Goal: Task Accomplishment & Management: Use online tool/utility

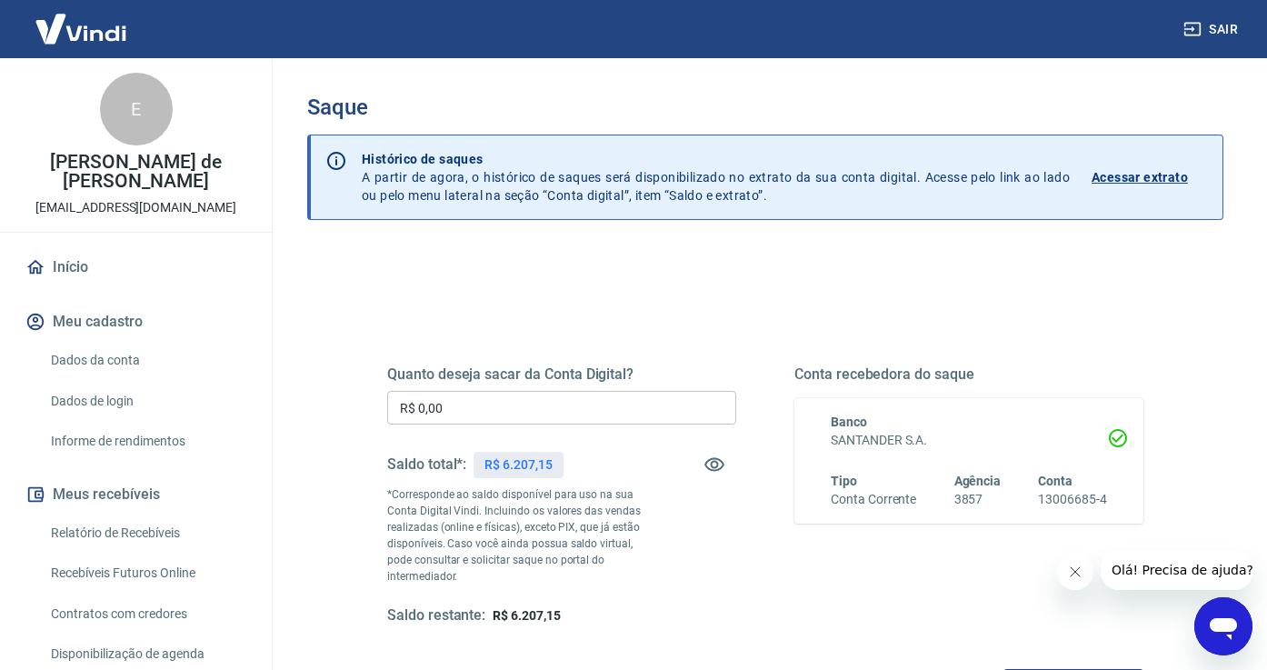
click at [472, 413] on input "R$ 0,00" at bounding box center [561, 408] width 349 height 34
type input "R$ 6.207,15"
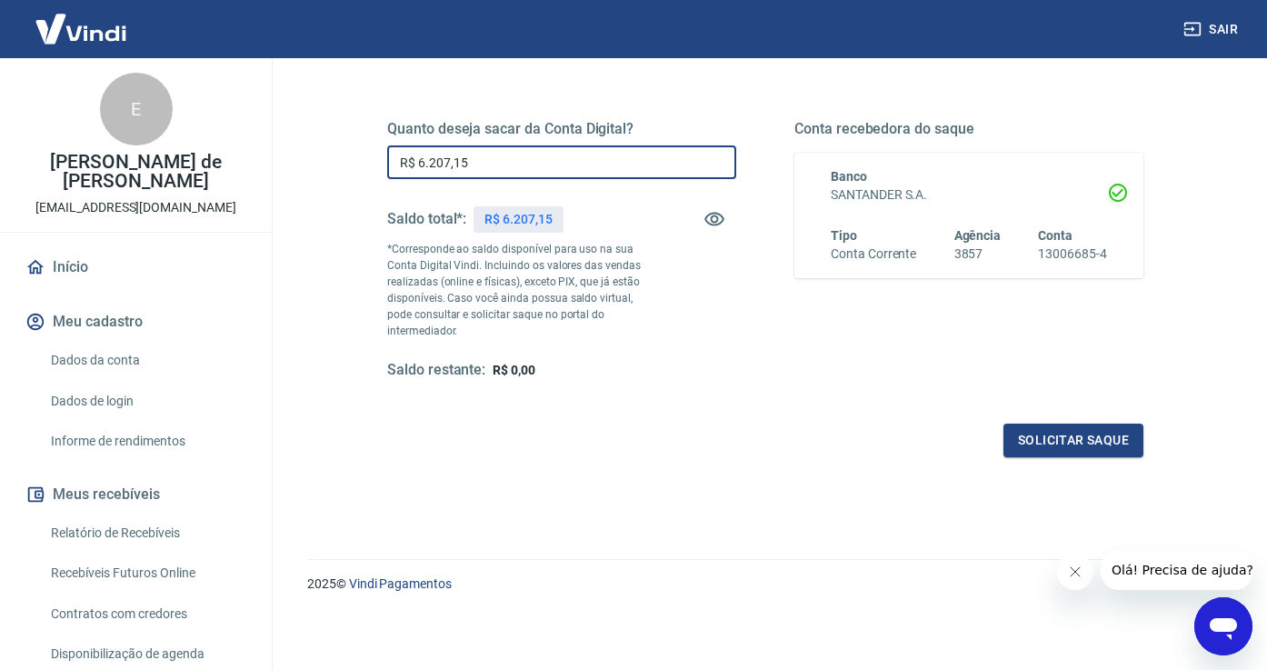
scroll to position [245, 0]
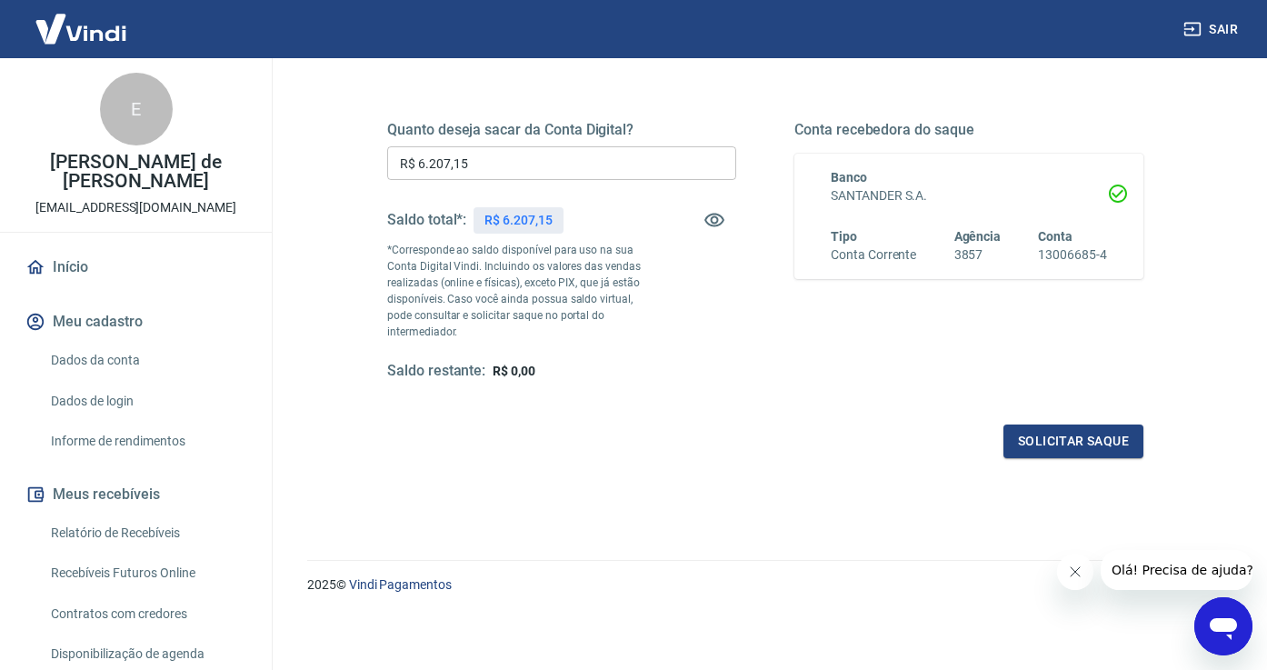
click at [1076, 568] on icon "Fechar mensagem da empresa" at bounding box center [1075, 572] width 15 height 15
click at [1059, 453] on button "Solicitar saque" at bounding box center [1074, 442] width 140 height 34
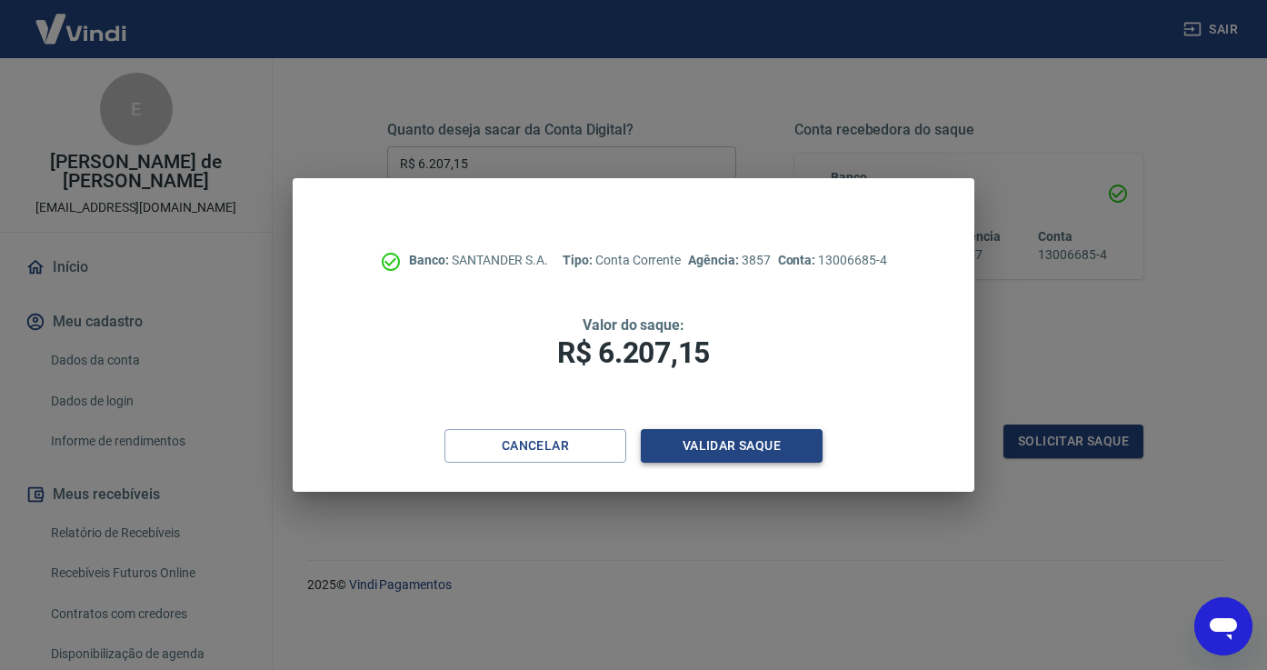
click at [740, 447] on button "Validar saque" at bounding box center [732, 446] width 182 height 34
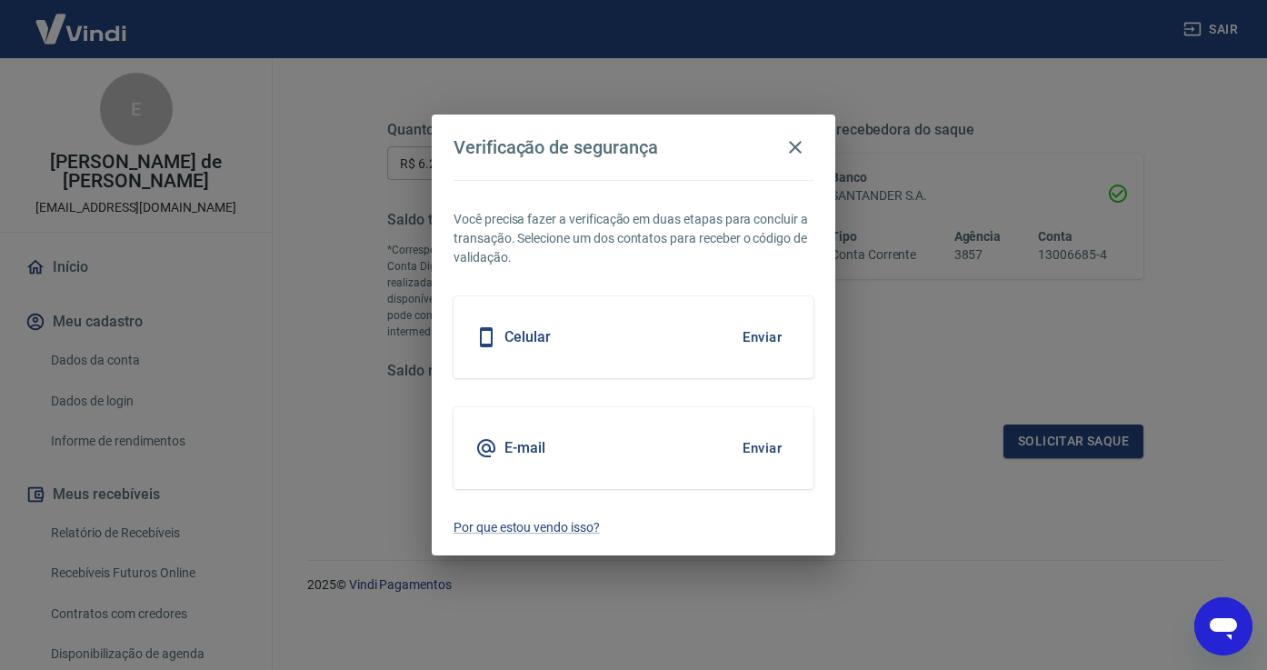
click at [770, 333] on button "Enviar" at bounding box center [762, 337] width 59 height 38
click at [680, 331] on body "Sair E [PERSON_NAME] de [PERSON_NAME] [EMAIL_ADDRESS][DOMAIN_NAME] Início Meu c…" at bounding box center [633, 90] width 1267 height 670
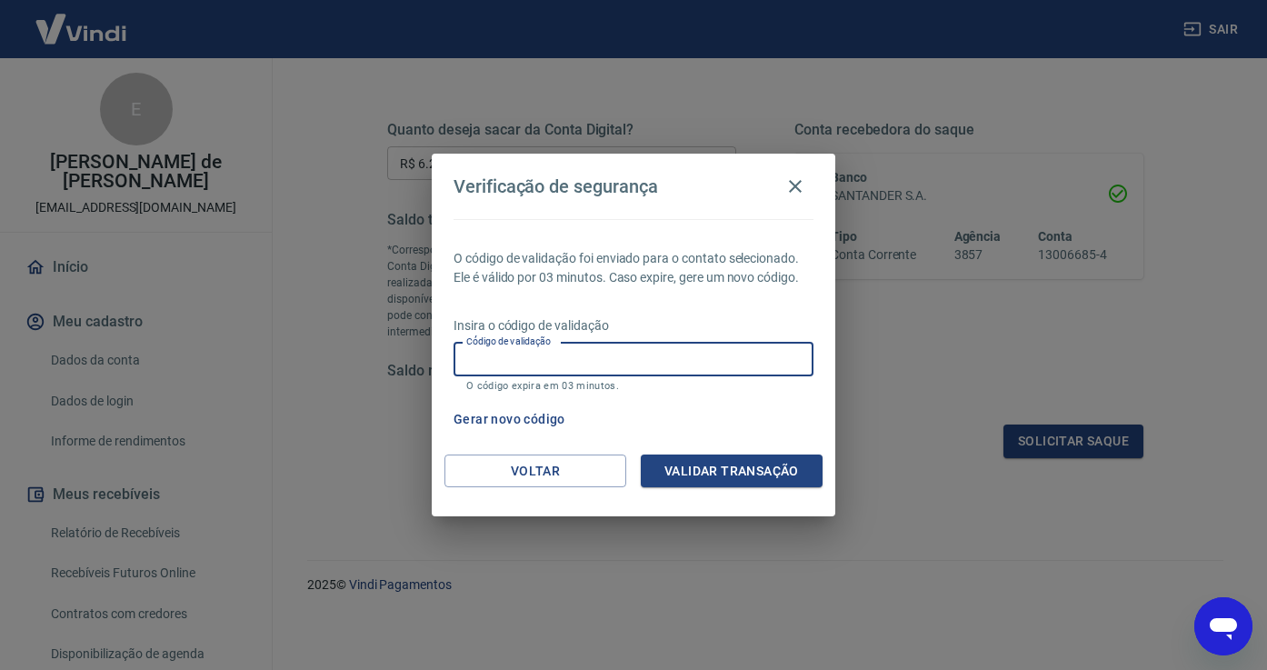
click at [641, 362] on input "Código de validação" at bounding box center [634, 360] width 360 height 34
type input "282837"
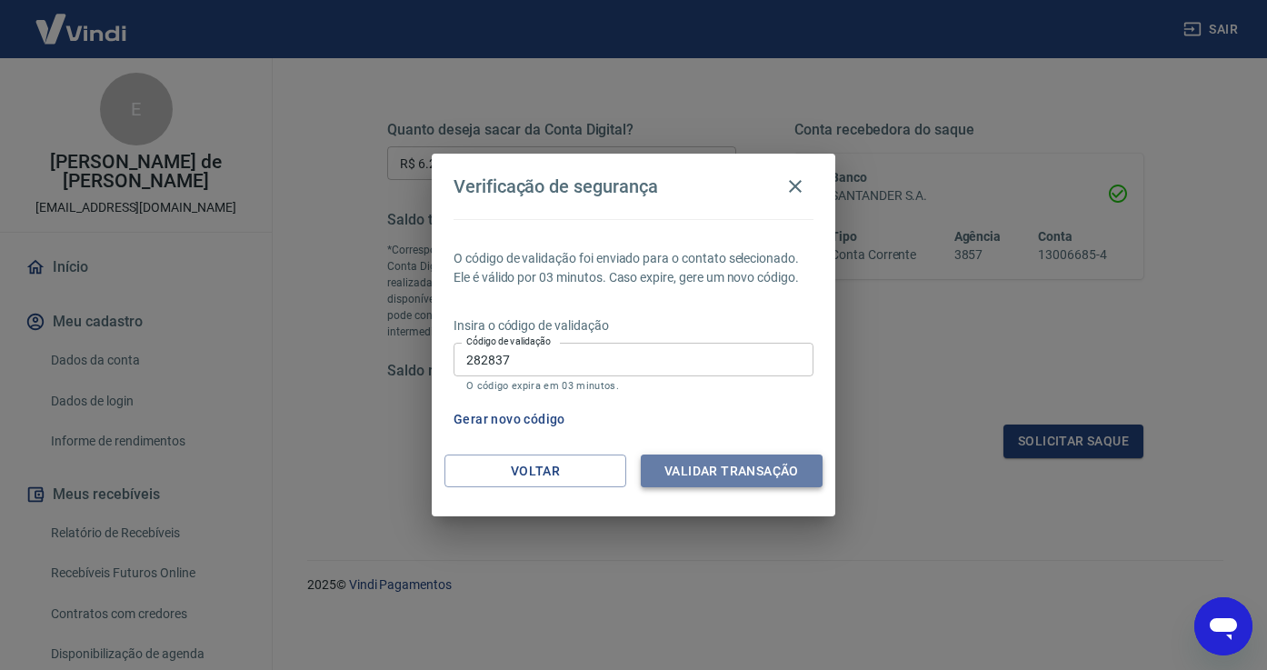
click at [781, 472] on button "Validar transação" at bounding box center [732, 472] width 182 height 34
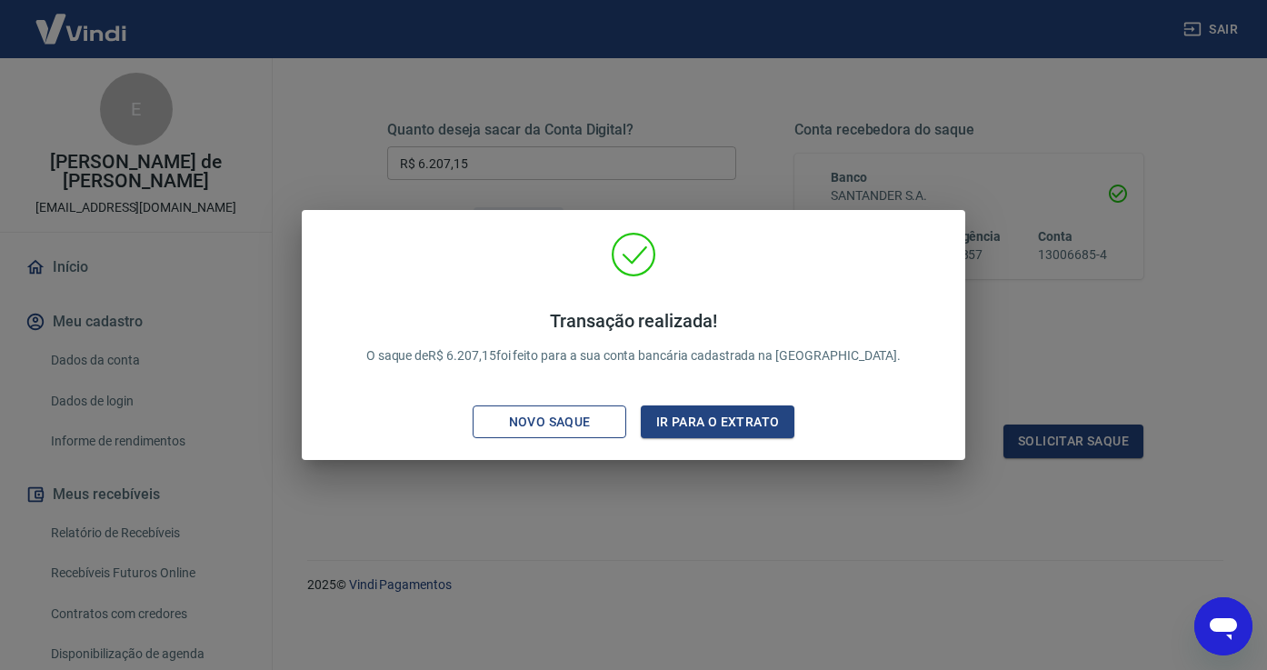
click at [615, 423] on button "Novo saque" at bounding box center [550, 422] width 154 height 34
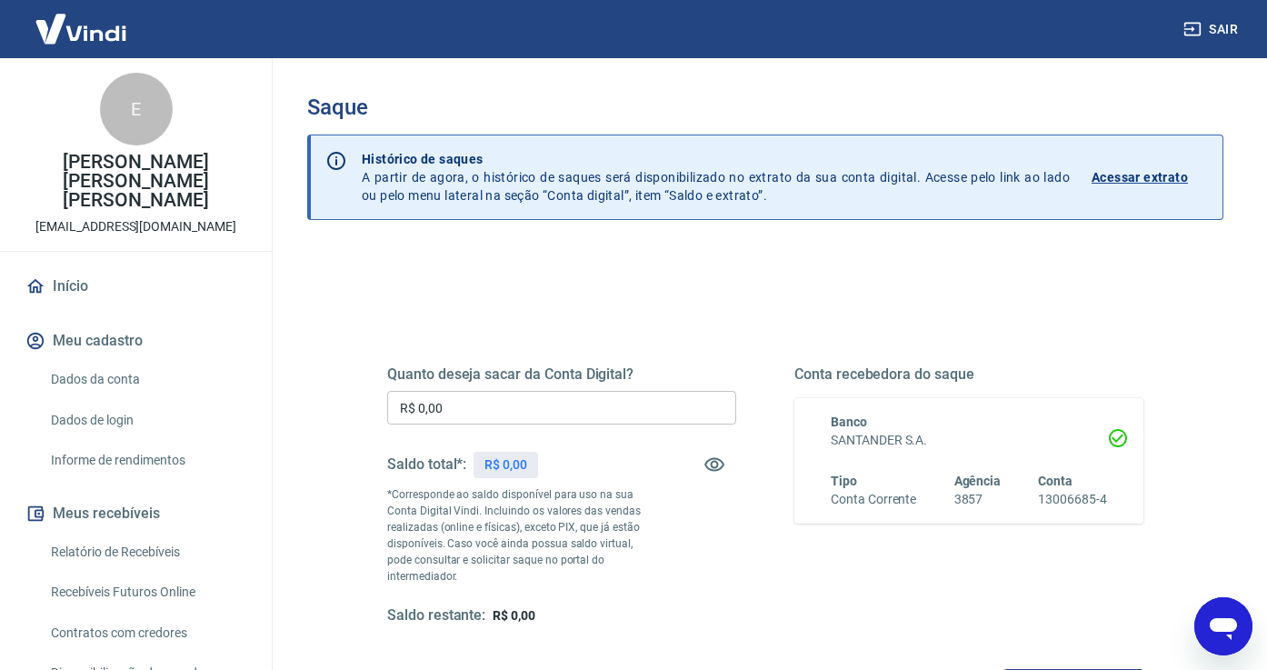
click at [1224, 32] on button "Sair" at bounding box center [1212, 30] width 65 height 34
